Goal: Find specific page/section: Find specific page/section

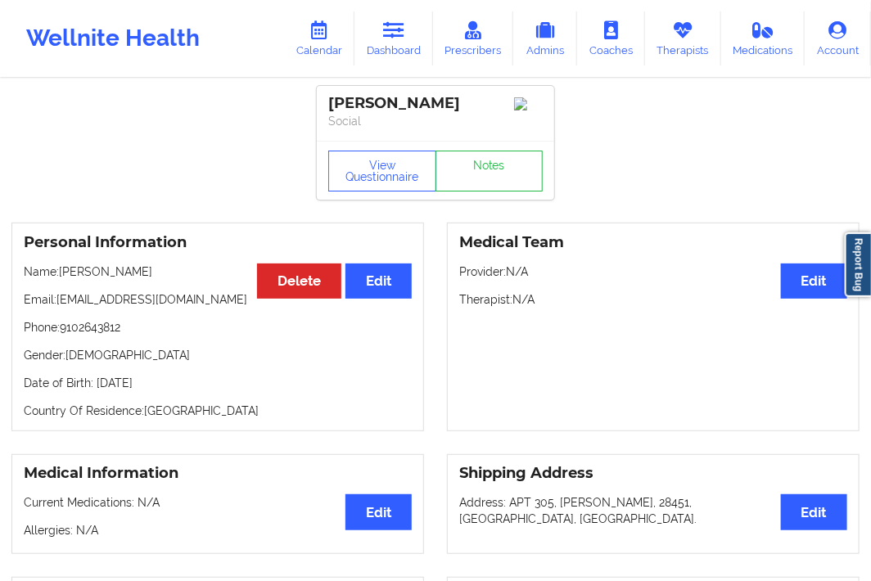
click at [375, 125] on p "Social" at bounding box center [435, 121] width 215 height 16
drag, startPoint x: 391, startPoint y: 104, endPoint x: 329, endPoint y: 108, distance: 62.4
click at [329, 108] on div "[PERSON_NAME]" at bounding box center [435, 103] width 215 height 19
copy div "[PERSON_NAME]"
click at [391, 106] on div "[PERSON_NAME]" at bounding box center [435, 103] width 215 height 19
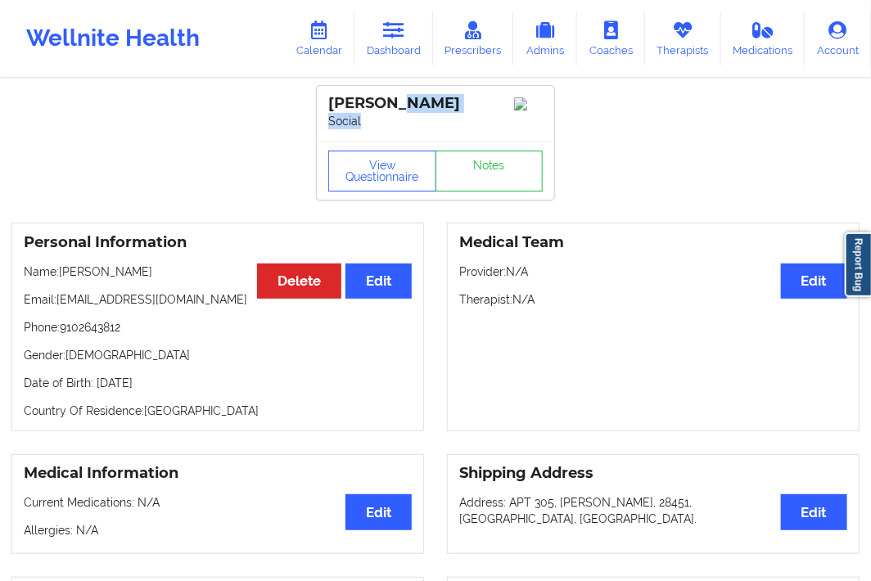
drag, startPoint x: 393, startPoint y: 102, endPoint x: 482, endPoint y: 115, distance: 89.3
click at [482, 115] on div "[PERSON_NAME] Social" at bounding box center [435, 113] width 237 height 55
click at [404, 115] on p "Social" at bounding box center [435, 121] width 215 height 16
drag, startPoint x: 399, startPoint y: 102, endPoint x: 473, endPoint y: 101, distance: 74.5
click at [473, 101] on div "[PERSON_NAME]" at bounding box center [435, 103] width 215 height 19
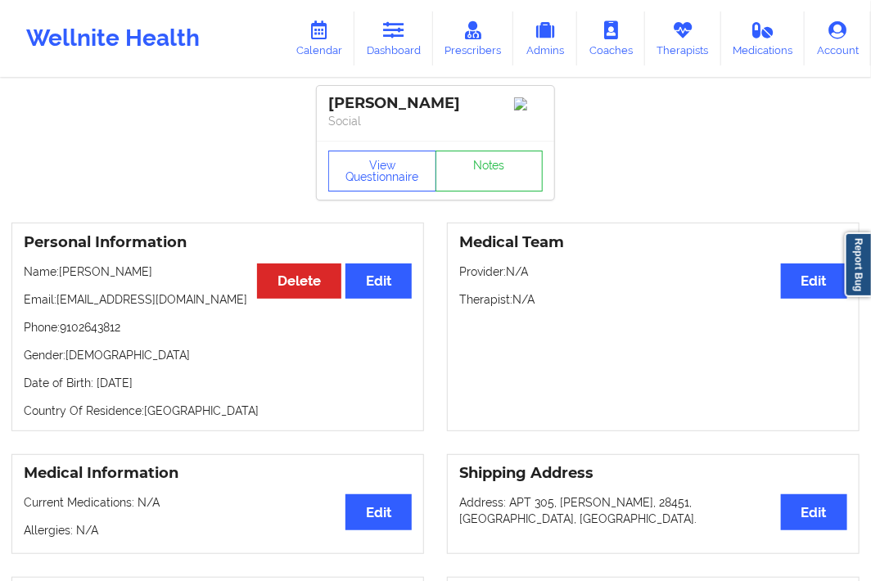
copy div "Norrholm"
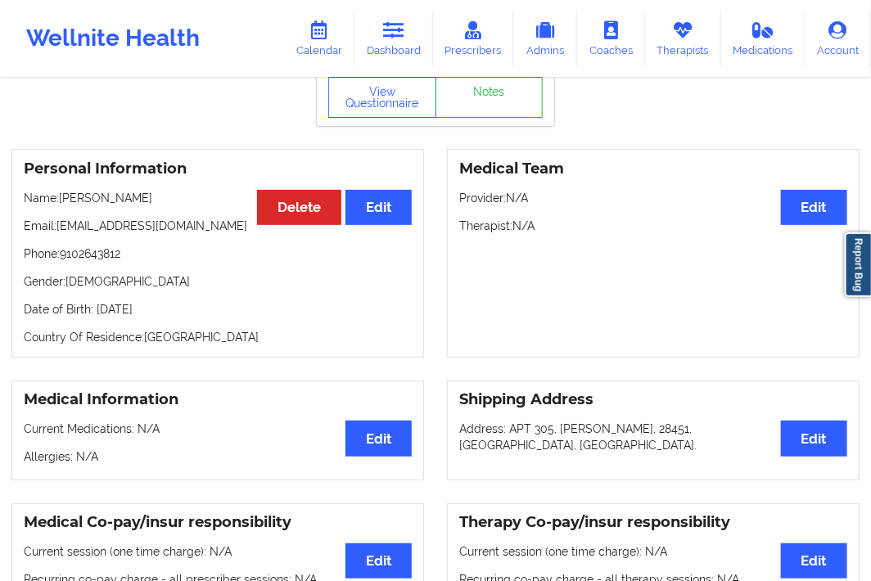
scroll to position [182, 0]
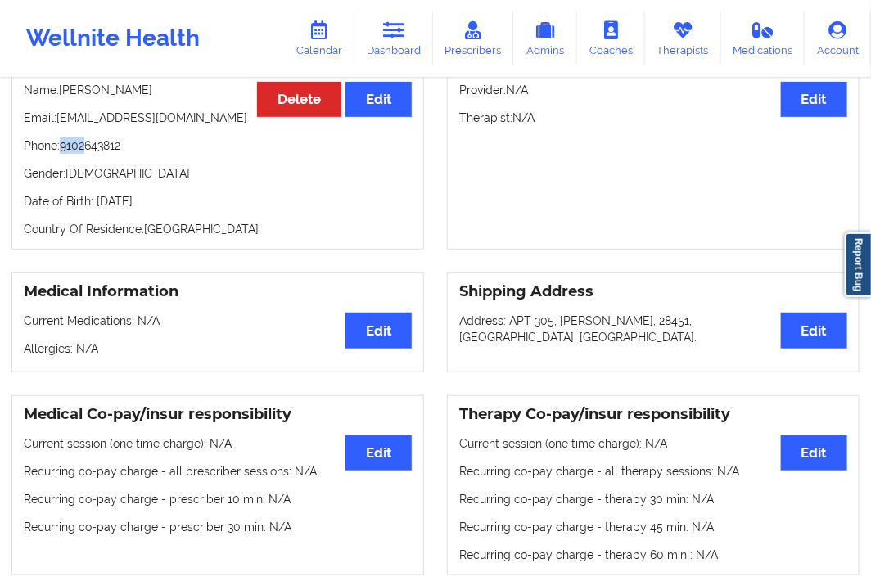
drag, startPoint x: 61, startPoint y: 151, endPoint x: 86, endPoint y: 151, distance: 24.6
click at [86, 151] on p "Phone: [PHONE_NUMBER]" at bounding box center [218, 146] width 388 height 16
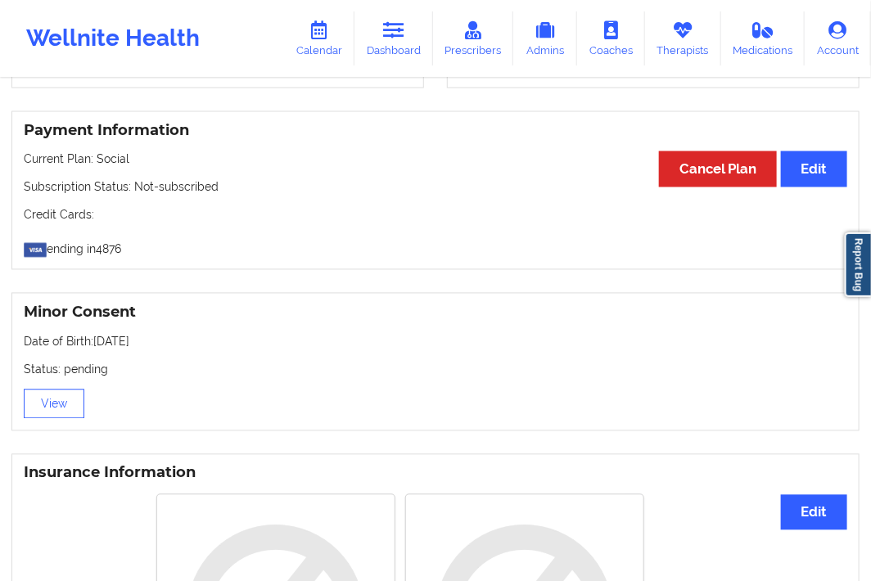
scroll to position [819, 0]
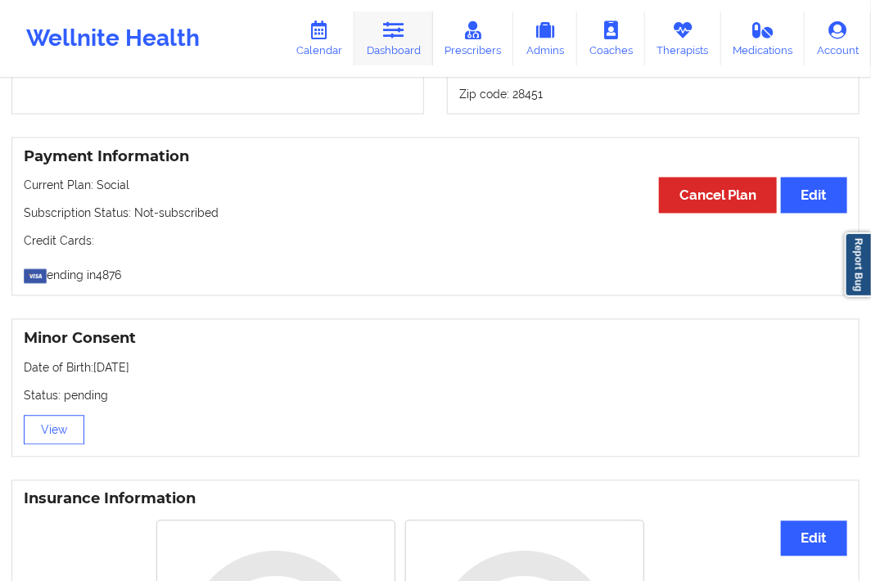
click at [404, 36] on icon at bounding box center [393, 30] width 21 height 18
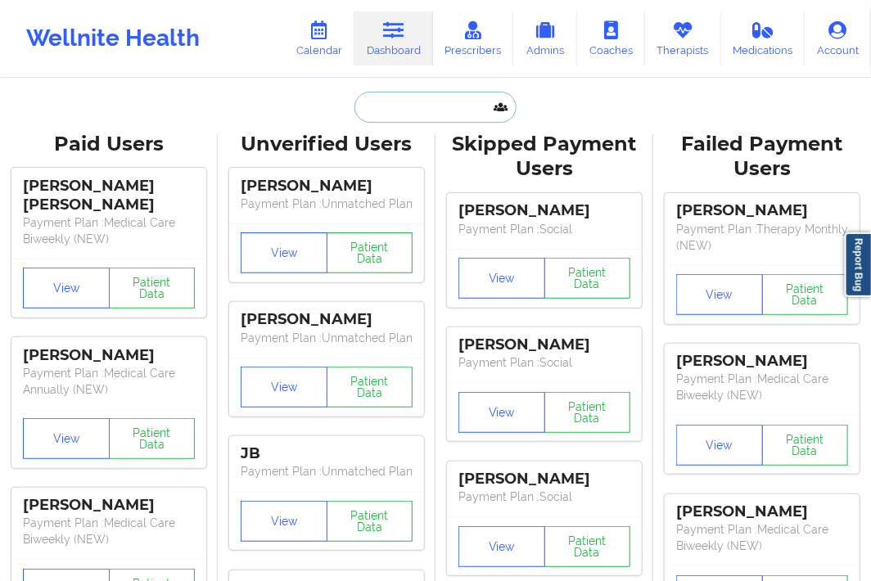
click at [378, 108] on input "text" at bounding box center [436, 107] width 162 height 31
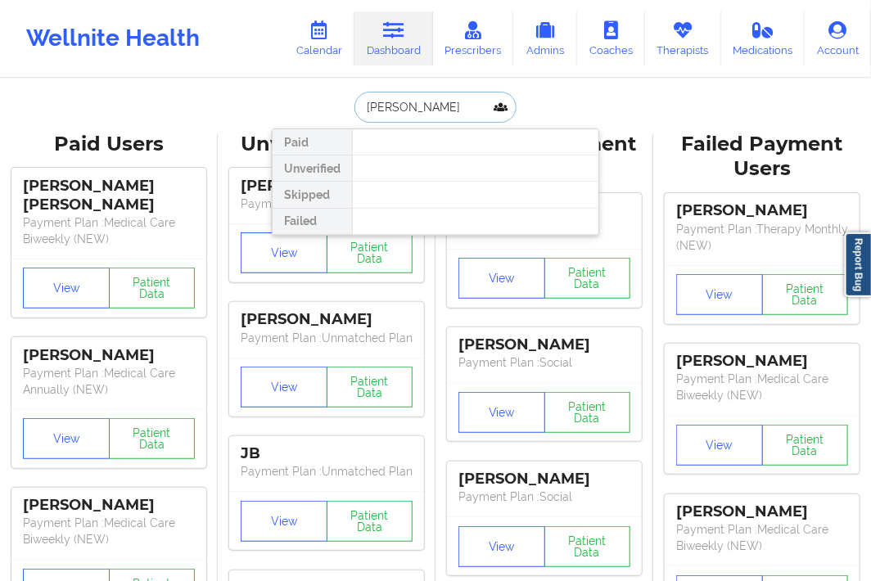
click at [403, 103] on input "[PERSON_NAME]" at bounding box center [436, 107] width 162 height 31
click at [413, 107] on input "[PERSON_NAME]" at bounding box center [436, 107] width 162 height 31
drag, startPoint x: 455, startPoint y: 101, endPoint x: 412, endPoint y: 109, distance: 43.4
click at [412, 109] on input "[PERSON_NAME]" at bounding box center [436, 107] width 162 height 31
click at [387, 107] on input "[PERSON_NAME]" at bounding box center [436, 107] width 162 height 31
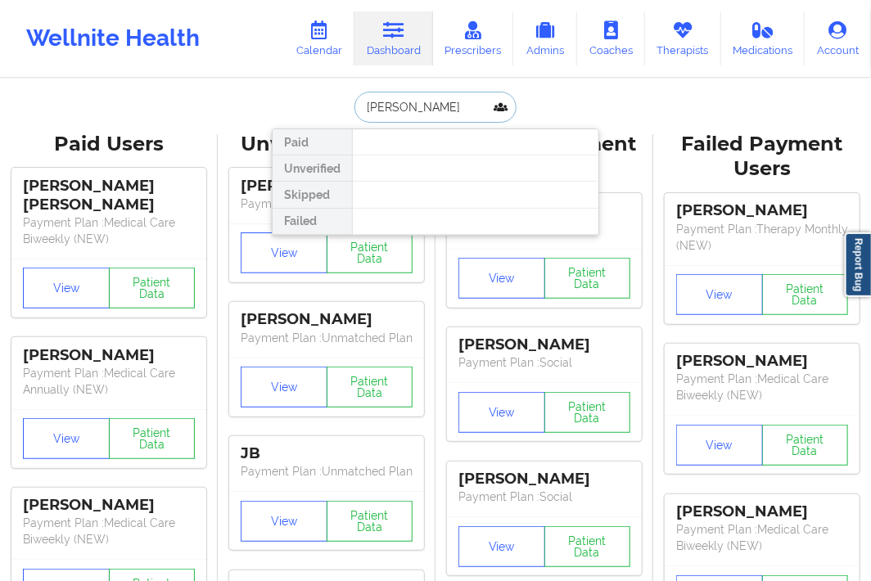
type input "[PERSON_NAME]"
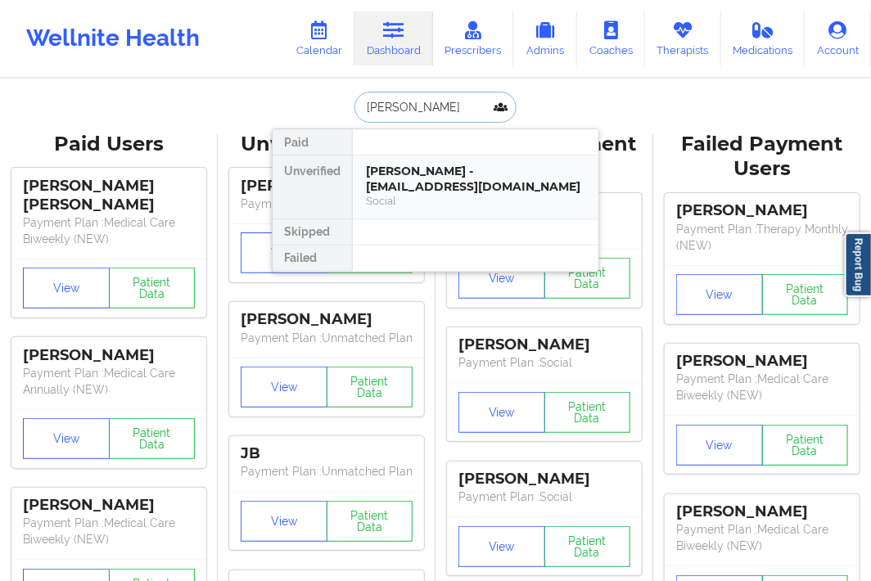
click at [440, 159] on div "[PERSON_NAME] - [EMAIL_ADDRESS][DOMAIN_NAME] Social" at bounding box center [476, 187] width 246 height 63
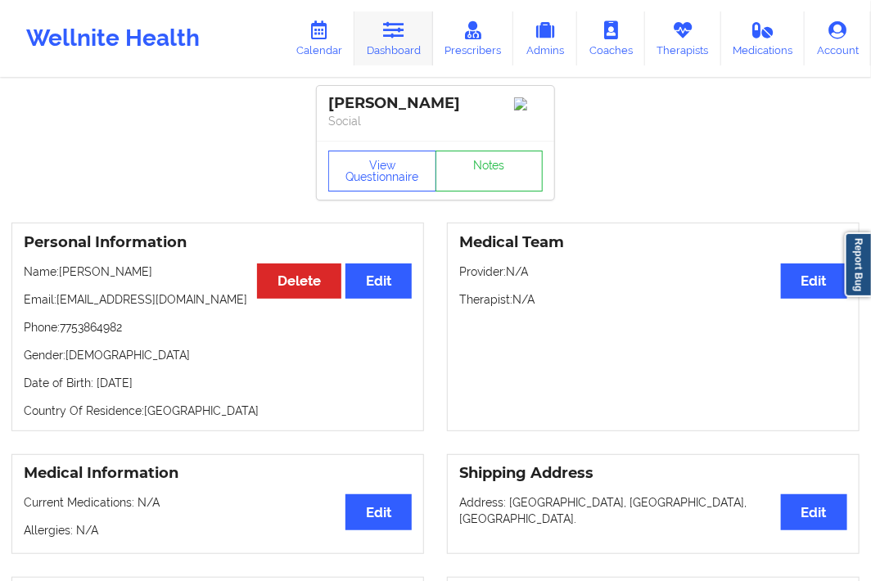
click at [419, 38] on link "Dashboard" at bounding box center [394, 38] width 79 height 54
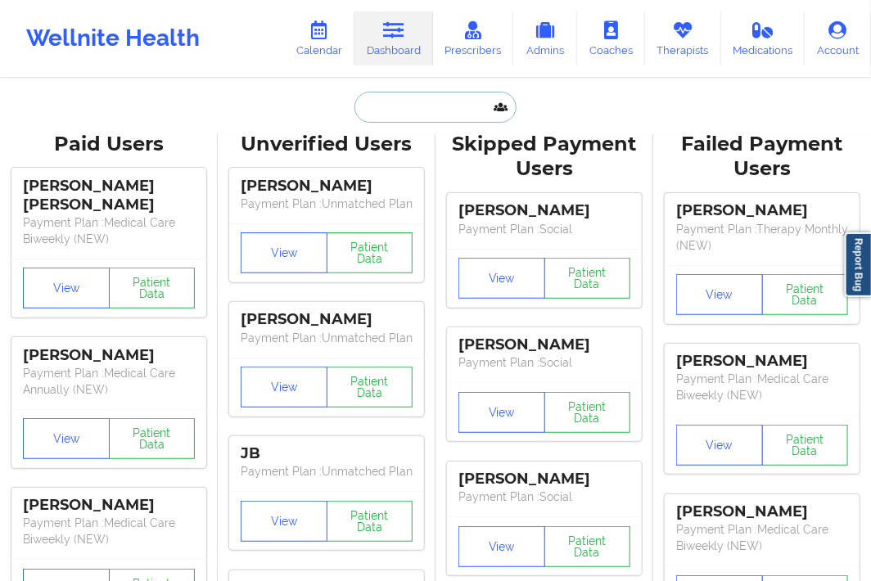
click at [383, 113] on input "text" at bounding box center [436, 107] width 162 height 31
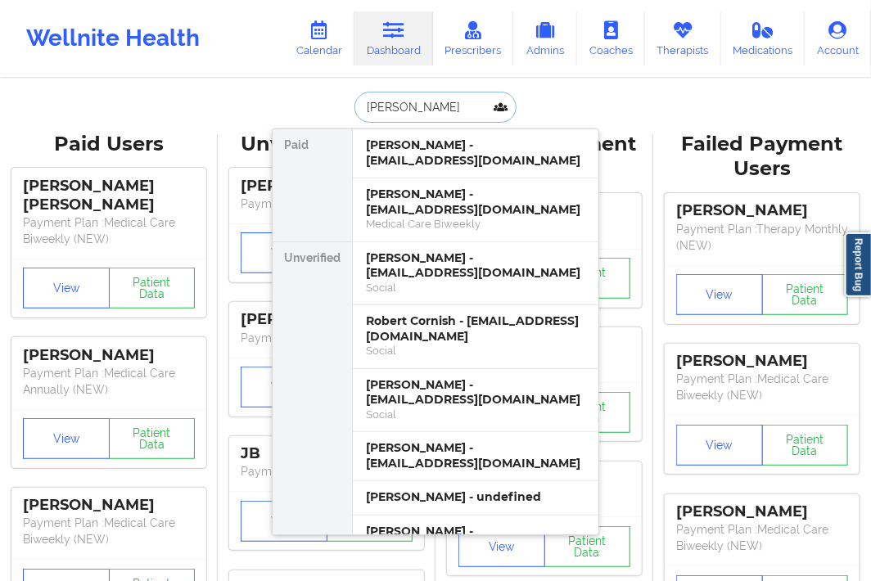
type input "[PERSON_NAME]"
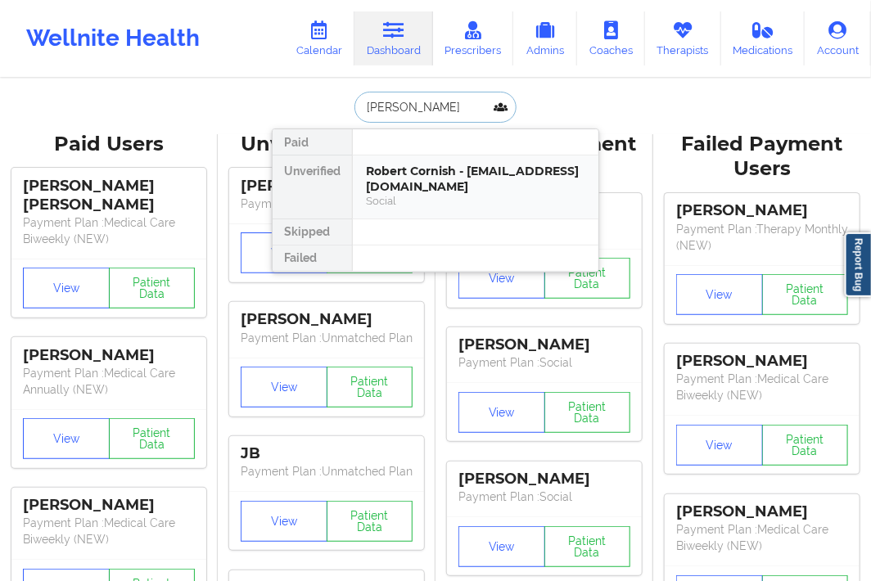
click at [409, 170] on div "Robert Cornish - [EMAIL_ADDRESS][DOMAIN_NAME]" at bounding box center [475, 179] width 219 height 30
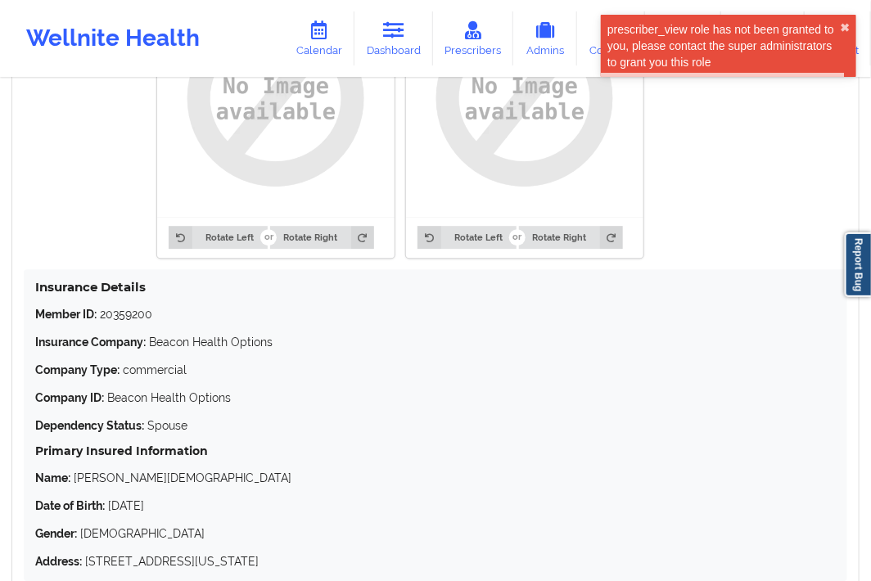
scroll to position [1458, 0]
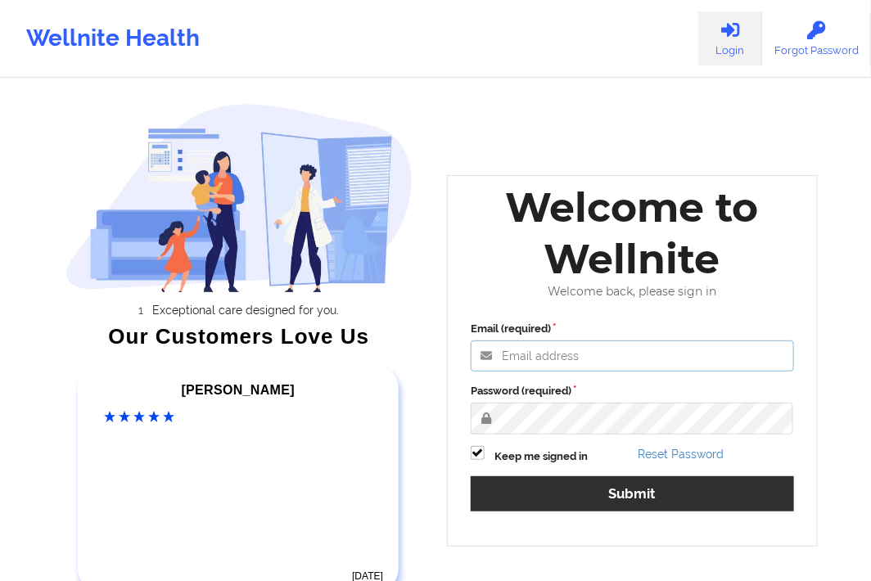
type input "shamen.sanico@wellnite.com"
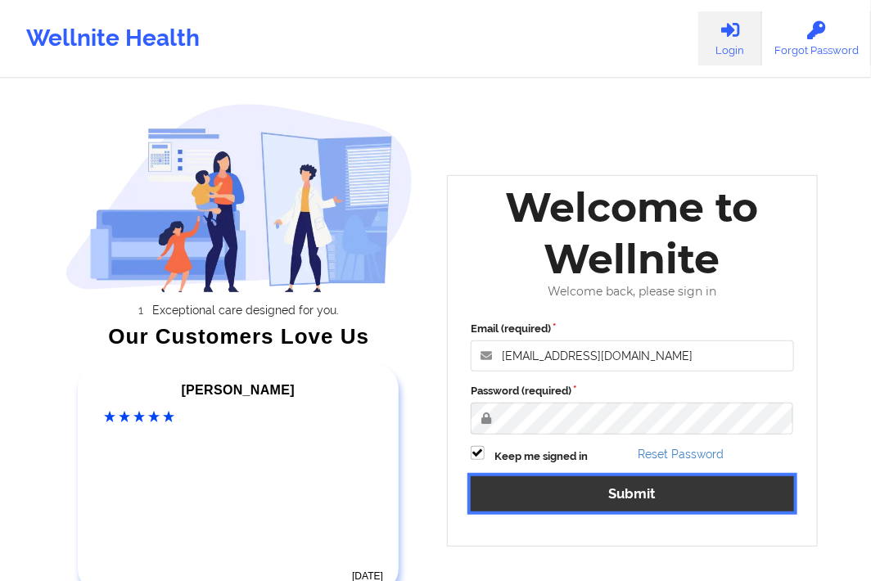
click at [528, 508] on button "Submit" at bounding box center [632, 494] width 323 height 35
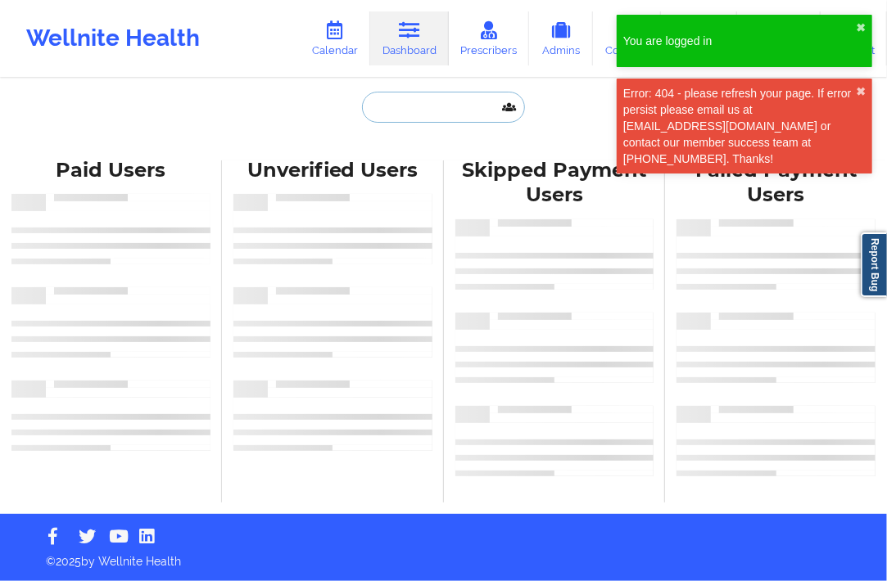
click at [401, 104] on input "text" at bounding box center [443, 107] width 162 height 31
click at [856, 93] on div "Error: 404 - please refresh your page. If error persist please email us at engi…" at bounding box center [745, 126] width 256 height 95
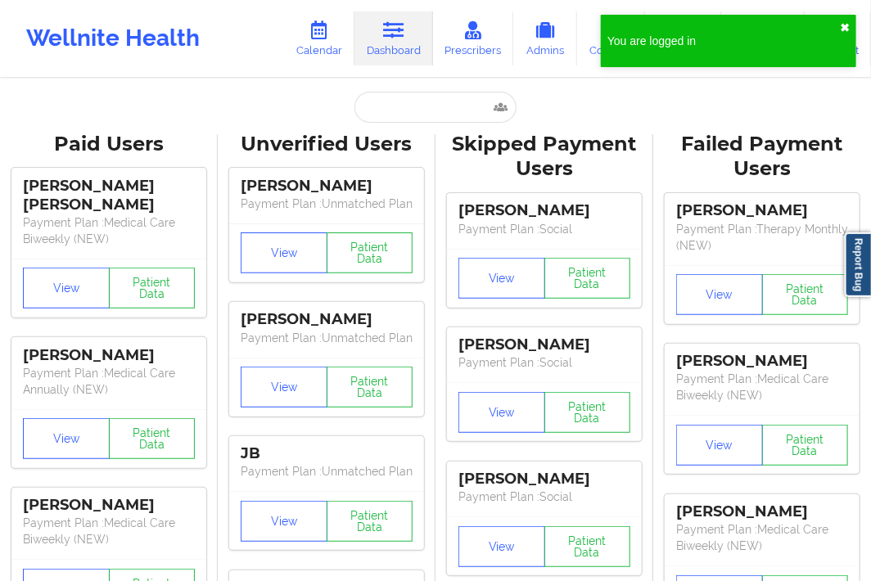
click at [841, 33] on button "✖︎" at bounding box center [845, 27] width 10 height 13
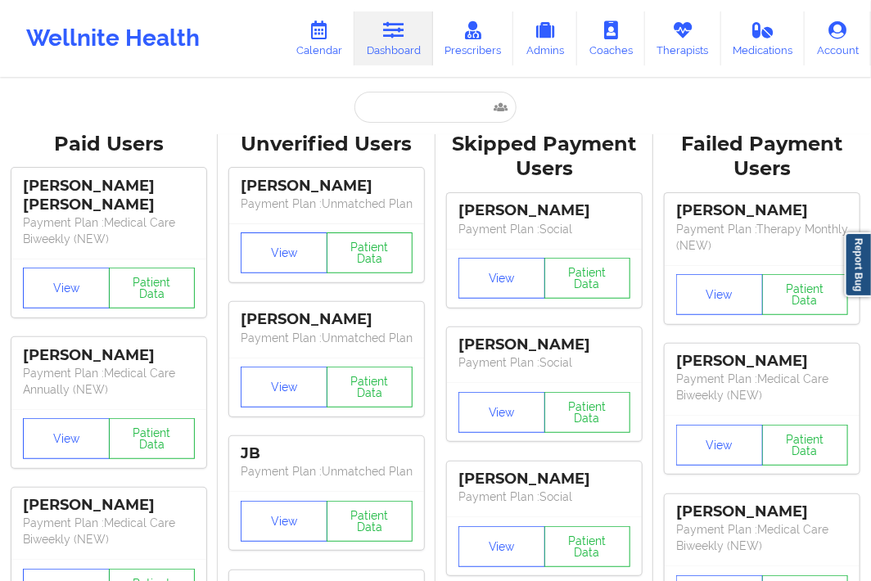
click at [380, 105] on input "text" at bounding box center [436, 107] width 162 height 31
paste input "sworley229@yahoo.com"
type input "sworley229@yahoo.com"
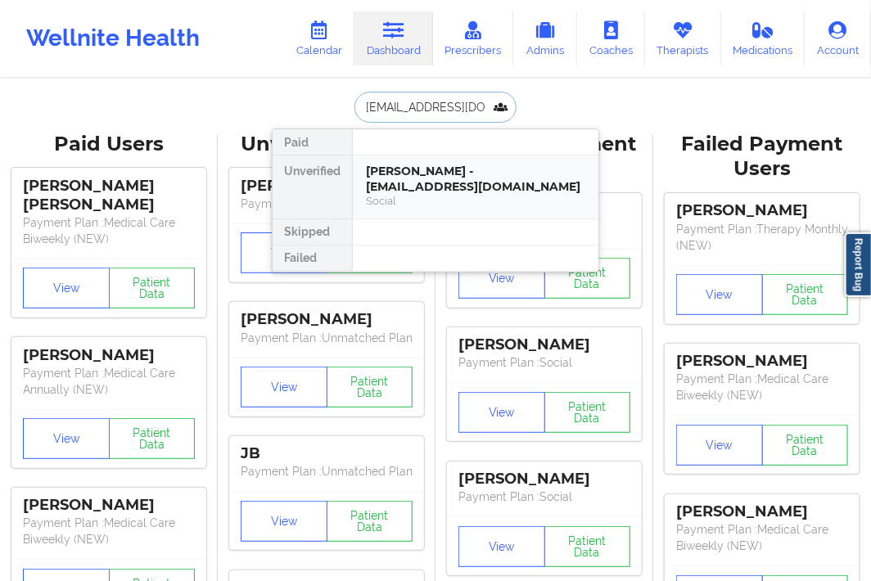
click at [403, 167] on div "Sarita Worley - sworley229@yahoo.com" at bounding box center [475, 179] width 219 height 30
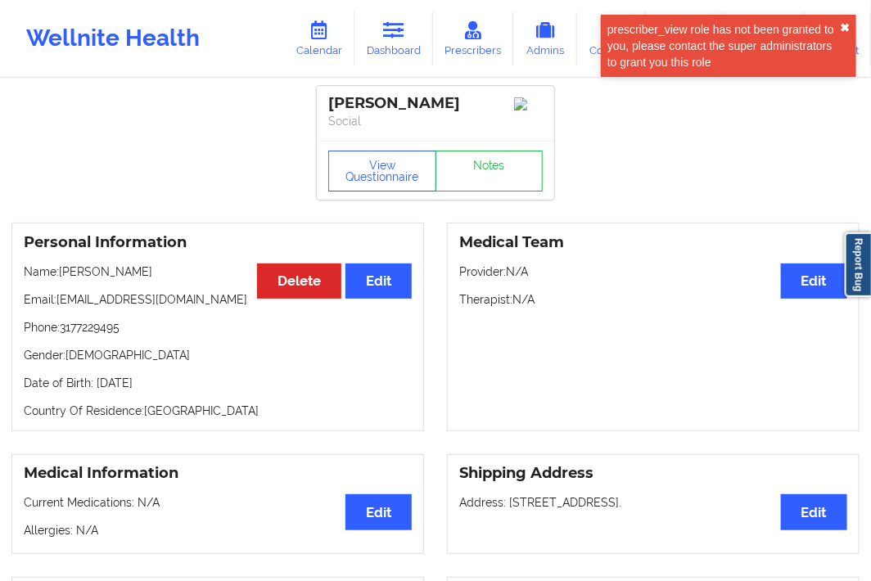
click at [844, 30] on button "✖︎" at bounding box center [845, 27] width 10 height 13
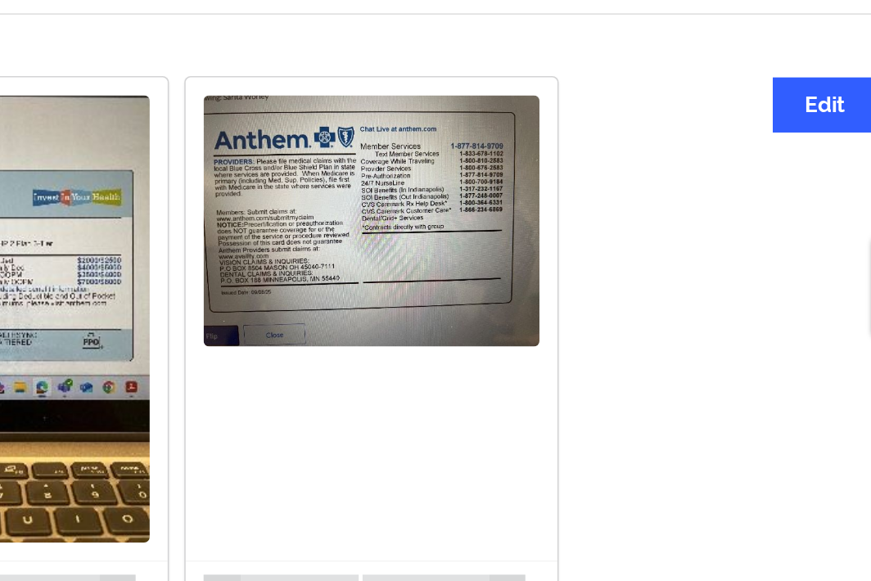
scroll to position [1210, 0]
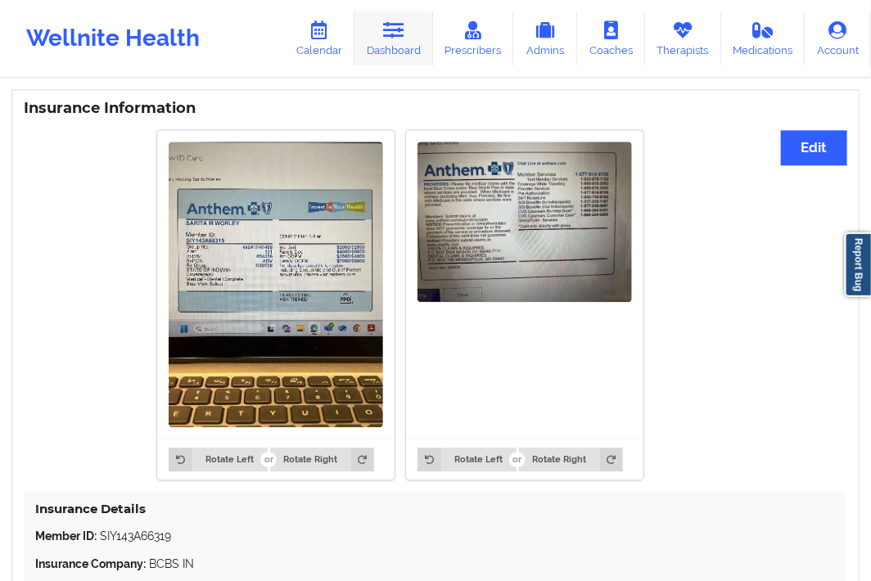
click at [383, 31] on link "Dashboard" at bounding box center [394, 38] width 79 height 54
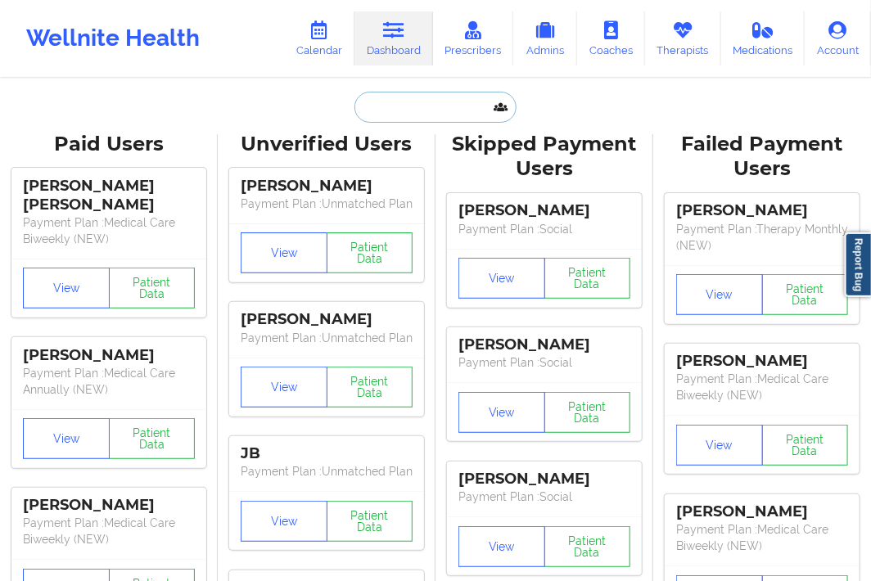
click at [369, 102] on input "text" at bounding box center [436, 107] width 162 height 31
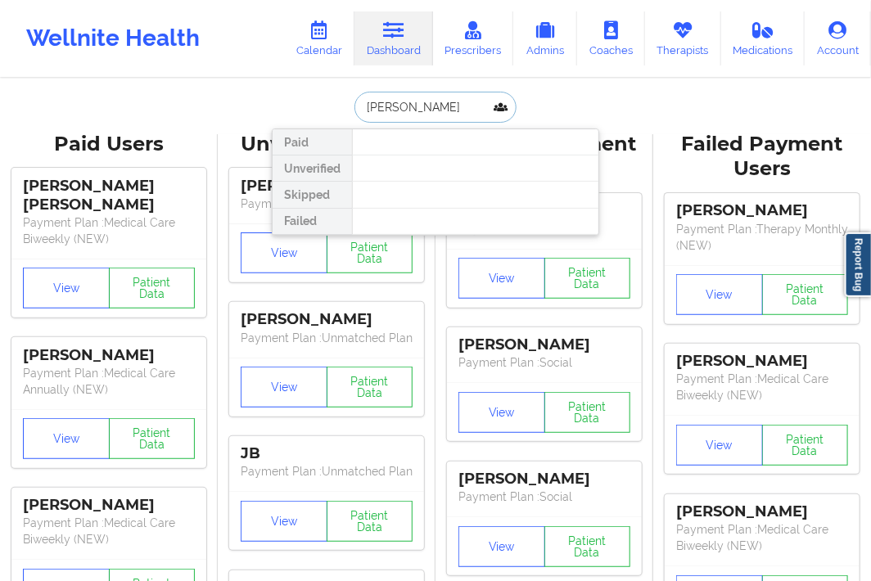
drag, startPoint x: 389, startPoint y: 103, endPoint x: 334, endPoint y: 109, distance: 55.2
click at [334, 109] on div "john maxson Paid Unverified Skipped Failed" at bounding box center [436, 107] width 328 height 31
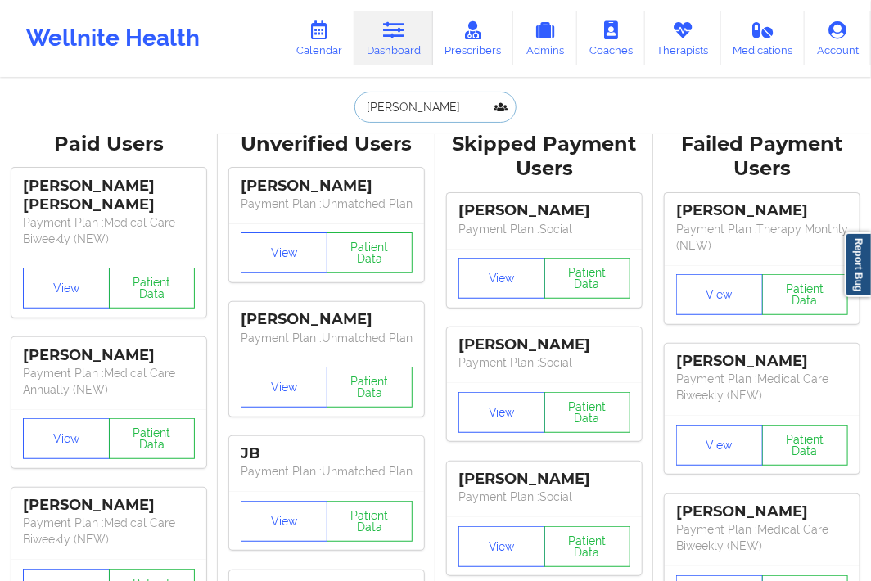
type input "maxson"
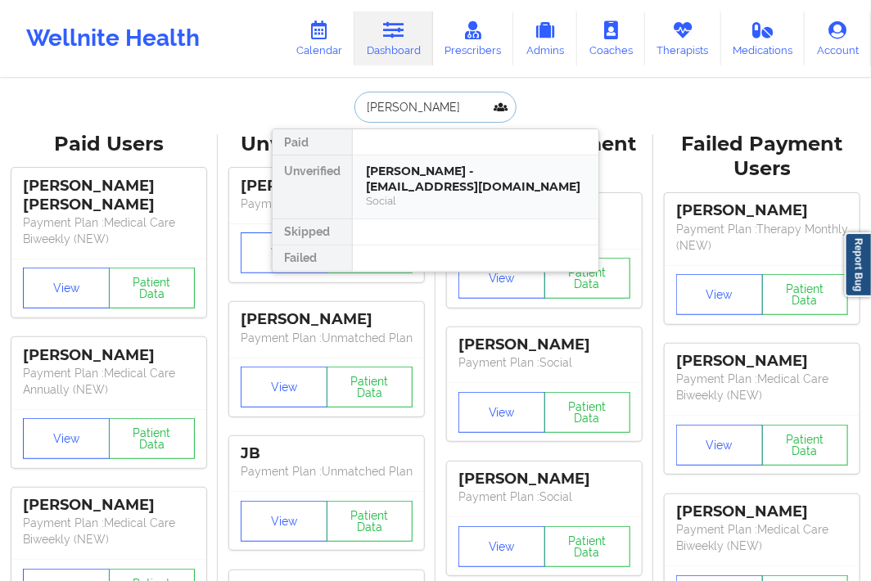
click at [468, 165] on div "John R Maxson - shavaunsks@yahoo.com" at bounding box center [475, 179] width 219 height 30
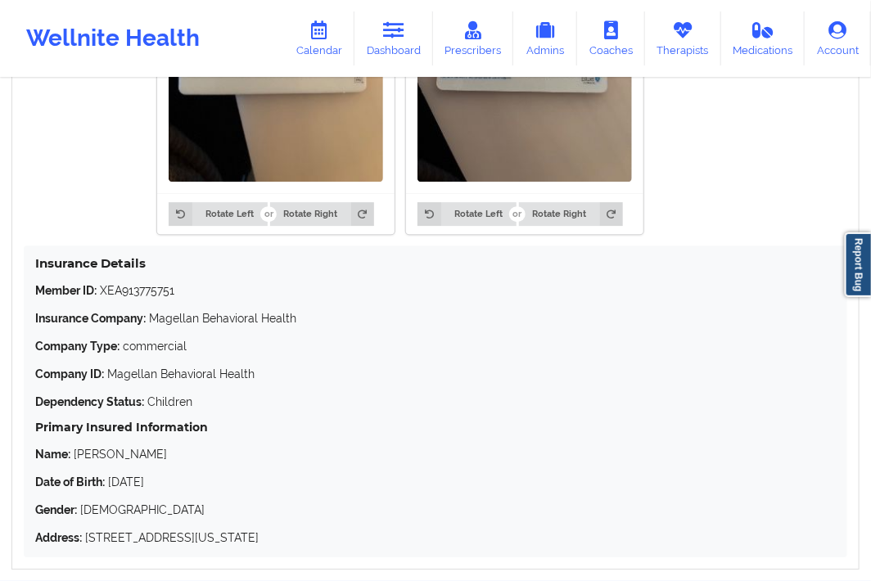
scroll to position [1528, 0]
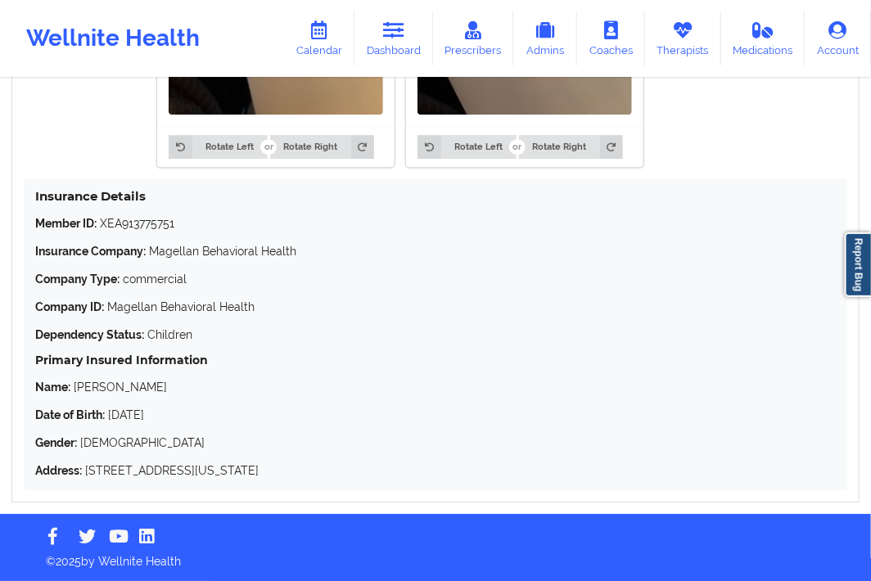
drag, startPoint x: 111, startPoint y: 414, endPoint x: 176, endPoint y: 419, distance: 65.8
click at [176, 419] on p "Date of Birth: 04/30/1983" at bounding box center [435, 415] width 801 height 16
drag, startPoint x: 125, startPoint y: 427, endPoint x: 77, endPoint y: 390, distance: 61.3
click at [77, 390] on p "Name: John Maxson" at bounding box center [435, 387] width 801 height 16
drag, startPoint x: 110, startPoint y: 414, endPoint x: 175, endPoint y: 423, distance: 66.0
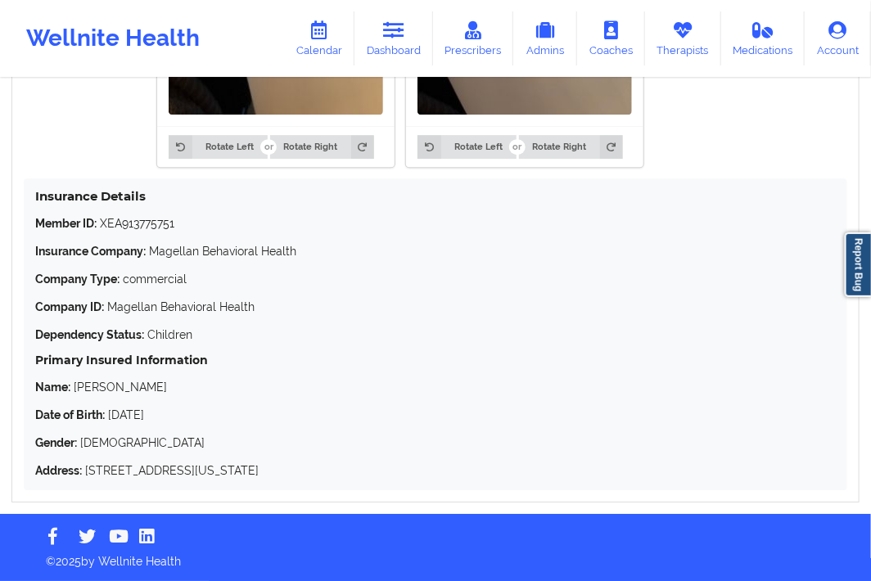
click at [175, 423] on p "Date of Birth: 04/30/1983" at bounding box center [435, 415] width 801 height 16
copy p "04/30/1983"
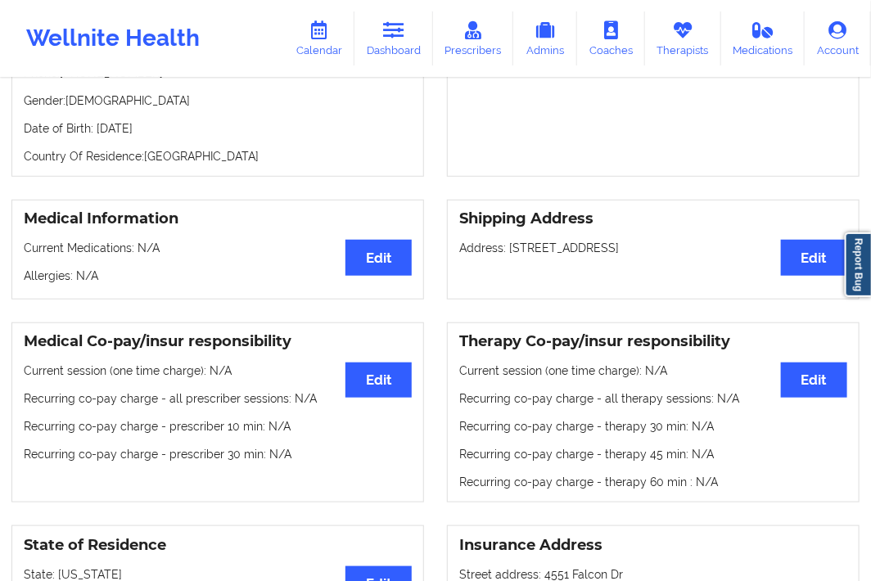
scroll to position [0, 0]
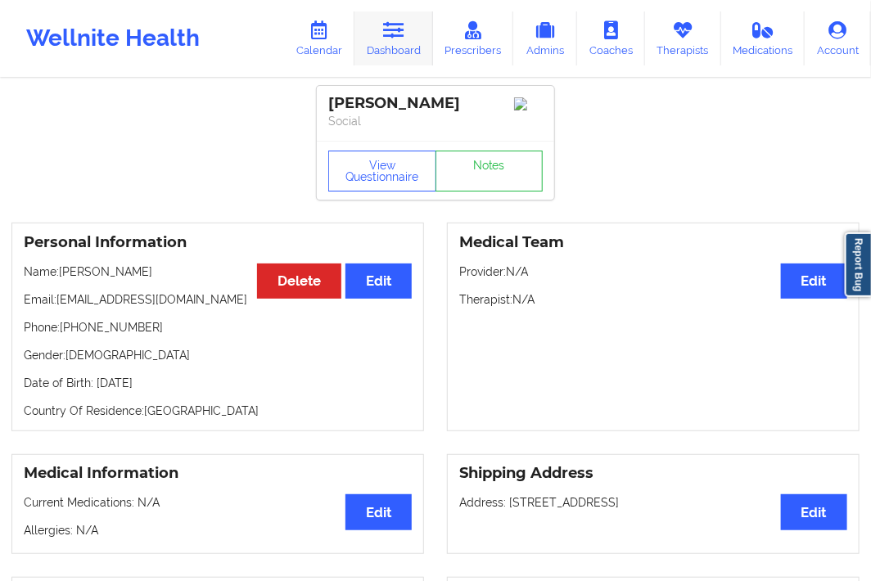
click at [393, 29] on icon at bounding box center [393, 30] width 21 height 18
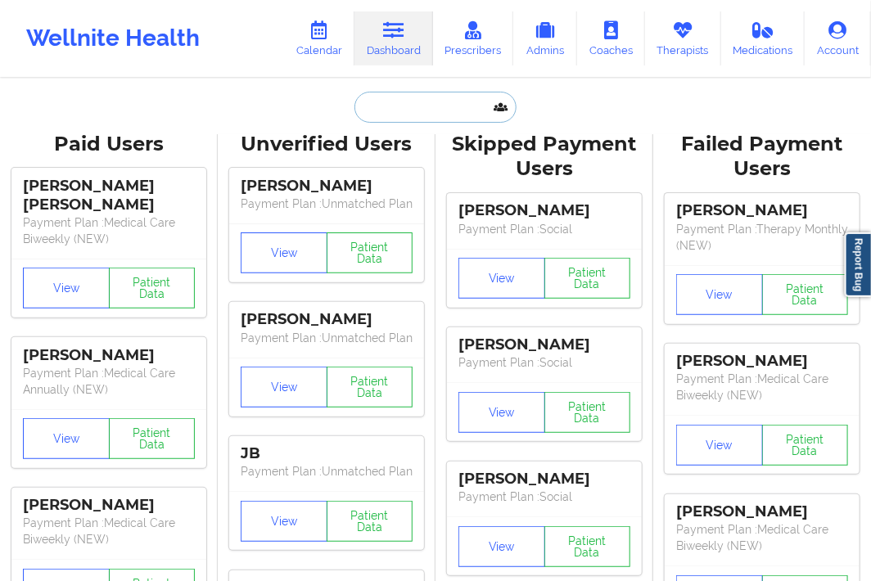
click at [403, 117] on input "text" at bounding box center [436, 107] width 162 height 31
paste input "Ana Belen"
type input "Ana Belen"
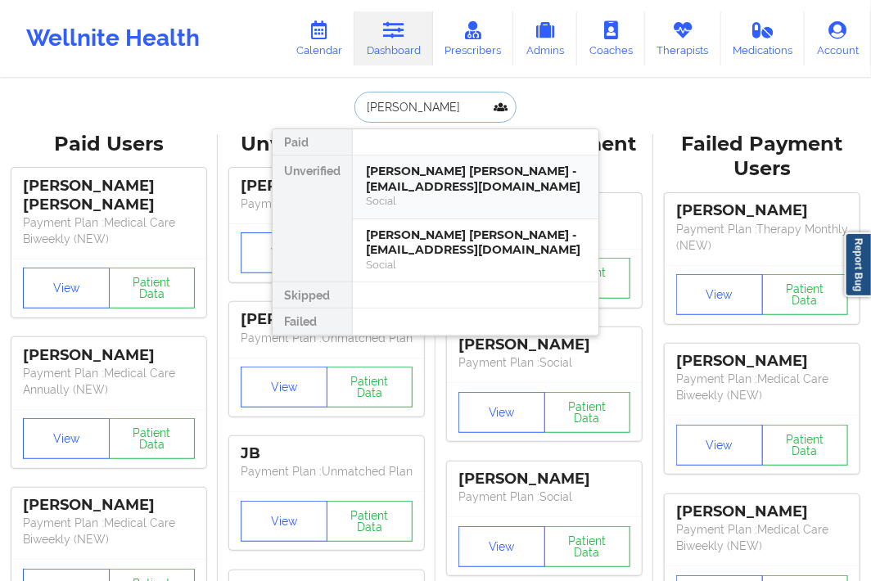
click at [390, 186] on div "Ana Belen Salvatierra - beelu970@gmail.com" at bounding box center [475, 179] width 219 height 30
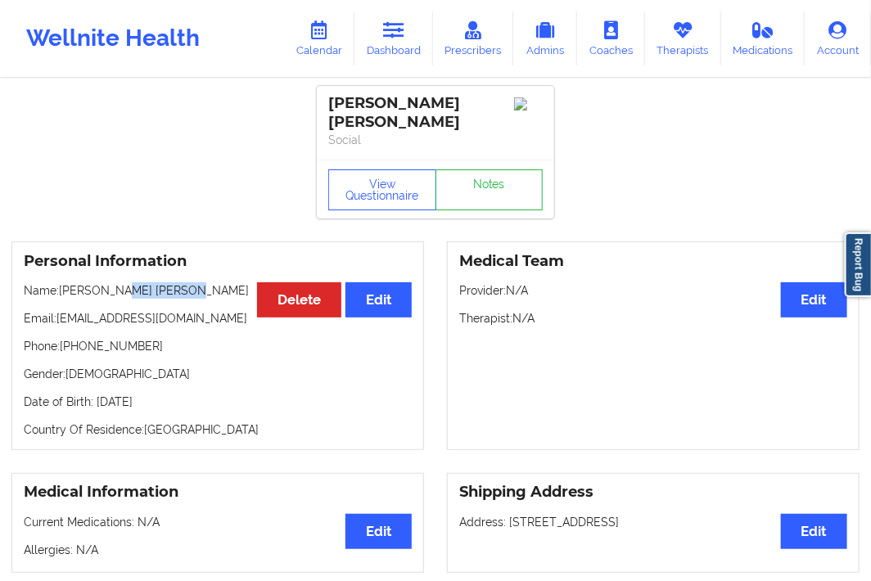
drag, startPoint x: 184, startPoint y: 274, endPoint x: 119, endPoint y: 277, distance: 65.6
click at [119, 283] on p "Name: Ana Belen Salvatierra" at bounding box center [218, 291] width 388 height 16
copy p "Salvatierra"
click at [395, 54] on link "Dashboard" at bounding box center [394, 38] width 79 height 54
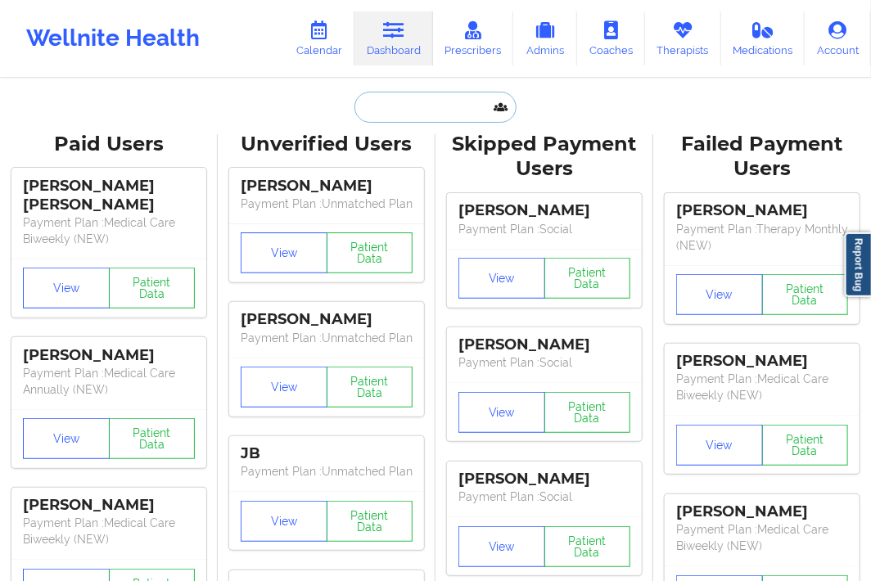
click at [373, 104] on input "text" at bounding box center [436, 107] width 162 height 31
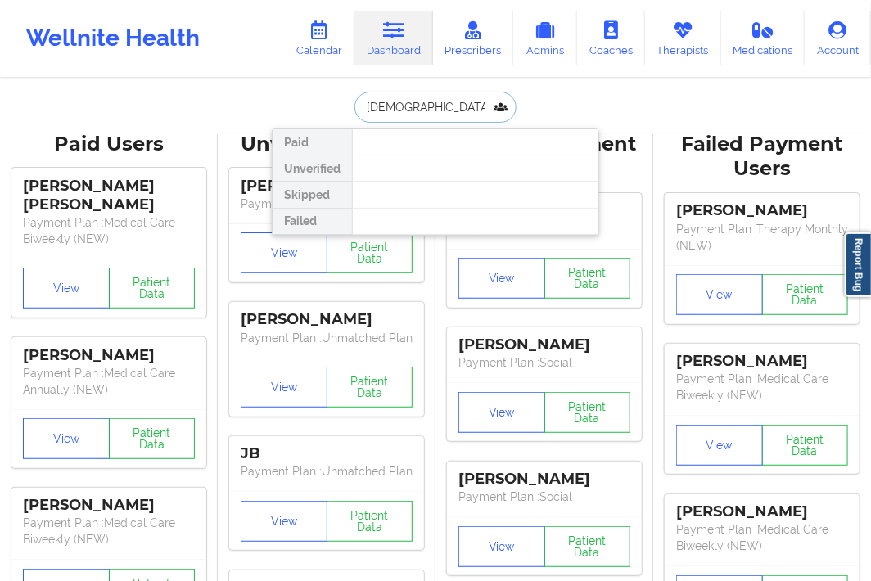
drag, startPoint x: 411, startPoint y: 106, endPoint x: 332, endPoint y: 109, distance: 78.7
click at [332, 109] on div "KRISTEN SMITH Paid Unverified Skipped Failed" at bounding box center [436, 107] width 328 height 31
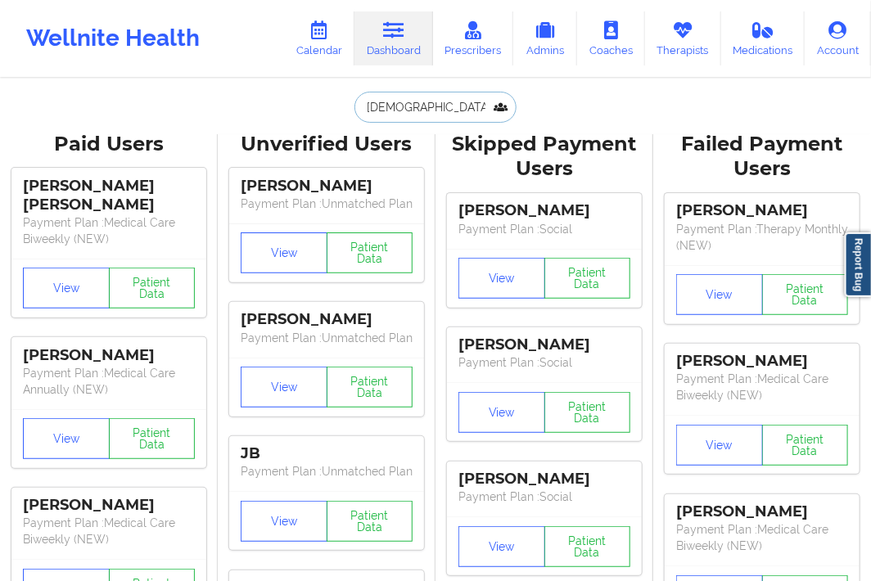
type input "SMITH"
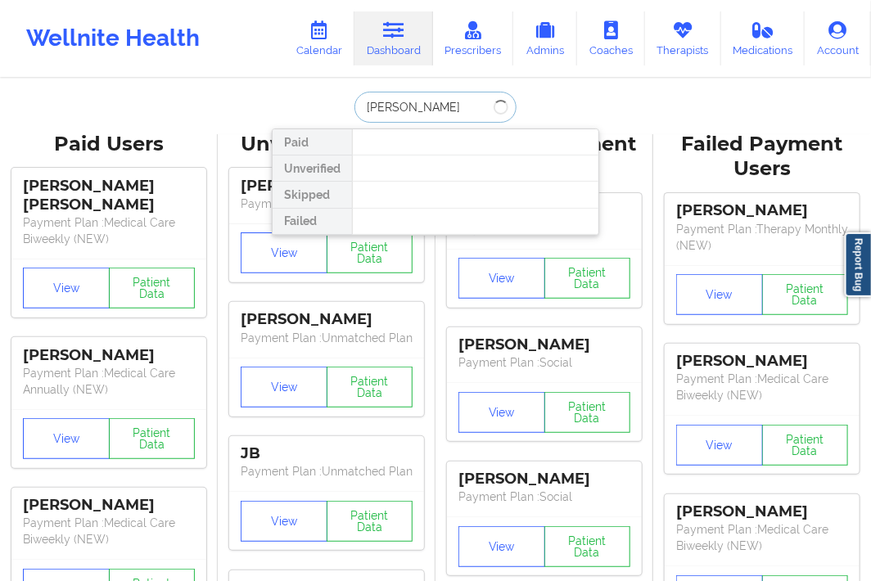
drag, startPoint x: 387, startPoint y: 106, endPoint x: 363, endPoint y: 111, distance: 24.3
click at [364, 111] on input "SMITH" at bounding box center [436, 107] width 162 height 31
drag, startPoint x: 414, startPoint y: 105, endPoint x: 352, endPoint y: 105, distance: 61.4
click at [355, 105] on input "KRISTEN SMITH" at bounding box center [436, 107] width 162 height 31
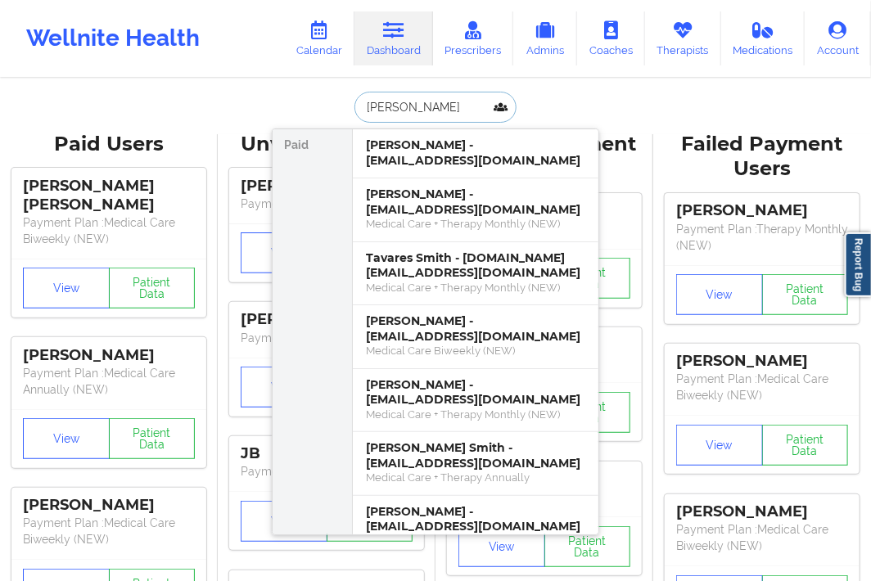
type input "SMITH"
drag, startPoint x: 412, startPoint y: 110, endPoint x: 330, endPoint y: 123, distance: 82.9
click at [332, 118] on div "SMITH Paid Shantel Smith - sspraglin35@gmail.com Rodney Smith - rk522@yahoo.com…" at bounding box center [436, 107] width 328 height 31
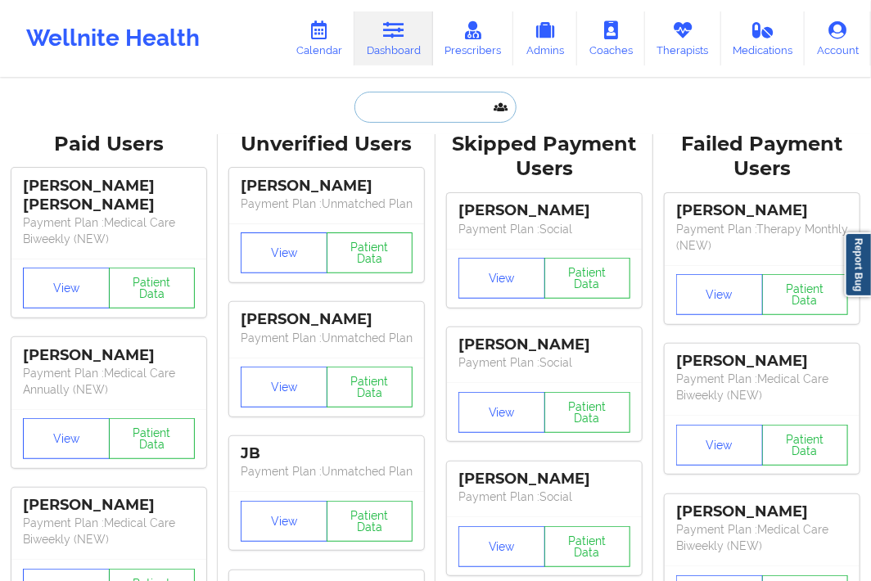
paste input "naylanibatista@gmail.com"
type input "naylanibatista@gmail.com"
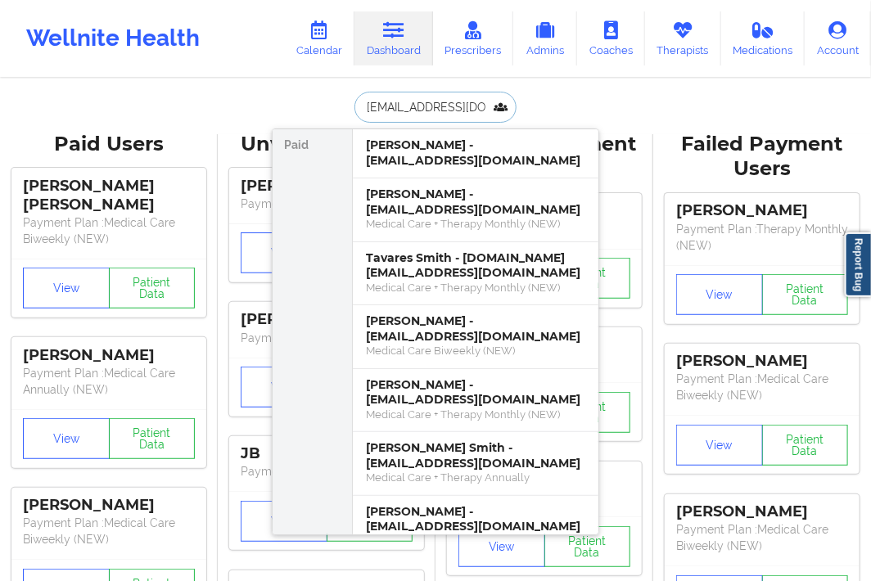
scroll to position [0, 10]
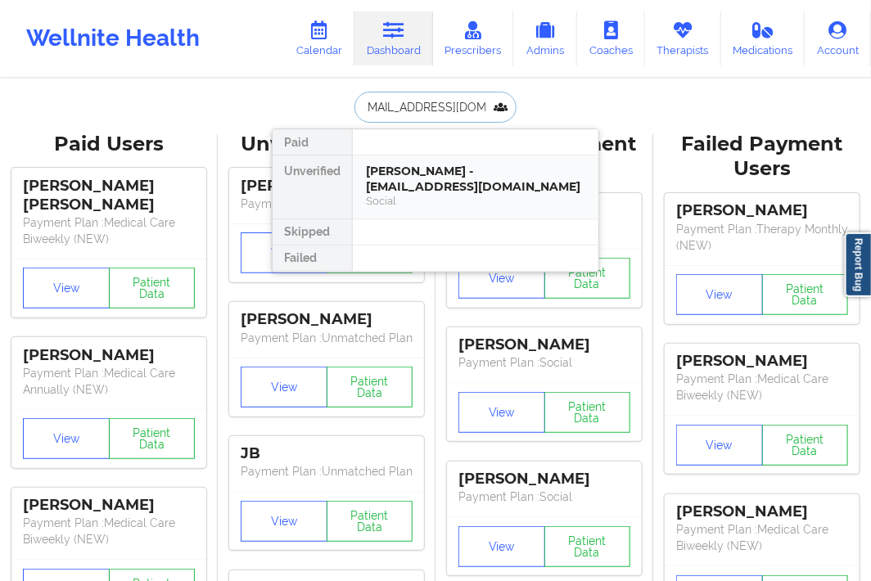
click at [412, 182] on div "Naylani Batista - naylanibatista@gmail.com" at bounding box center [475, 179] width 219 height 30
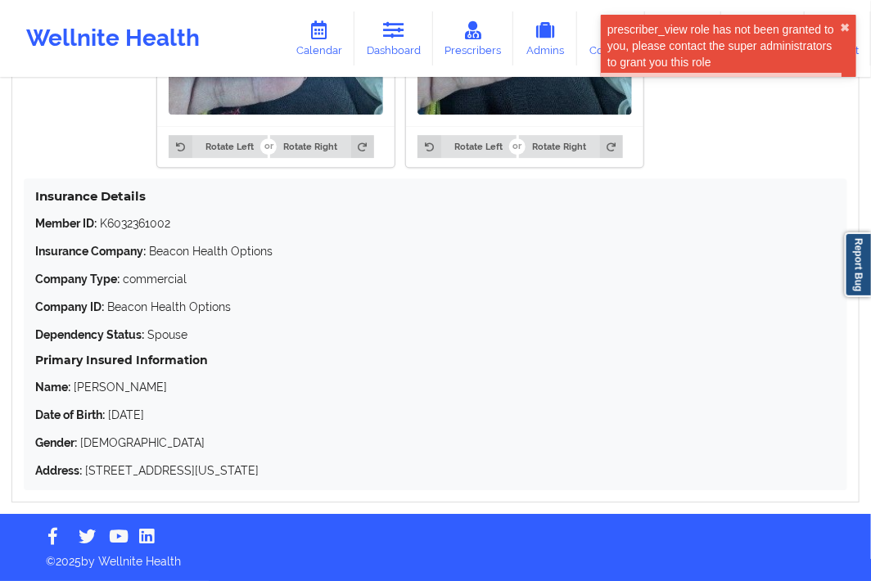
scroll to position [1527, 0]
click at [839, 23] on div "prescriber_view role has not been granted to you, please contact the super admi…" at bounding box center [724, 45] width 233 height 49
